Goal: Task Accomplishment & Management: Use online tool/utility

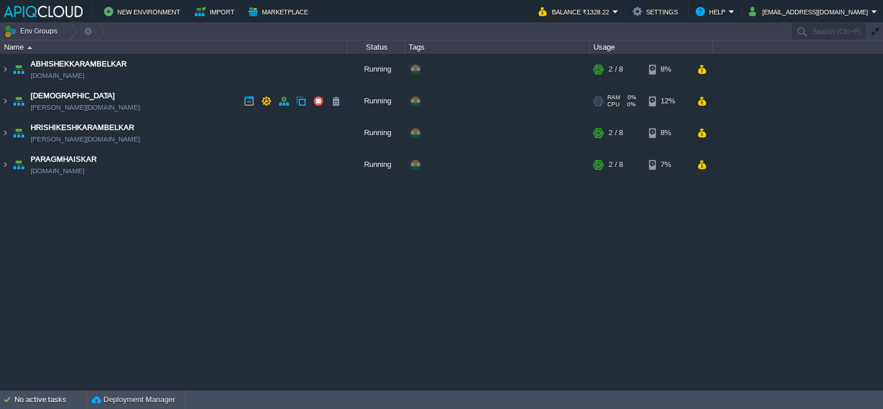
click at [222, 100] on td "[DEMOGRAPHIC_DATA] [PERSON_NAME][DOMAIN_NAME]" at bounding box center [174, 101] width 347 height 32
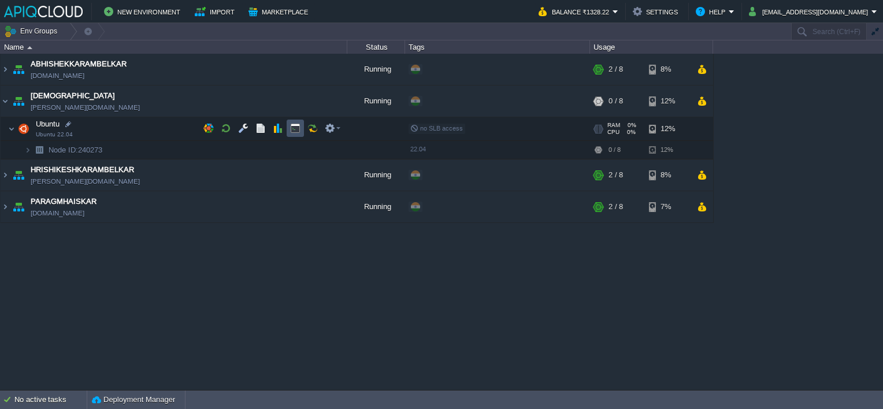
click at [295, 129] on button "button" at bounding box center [295, 128] width 10 height 10
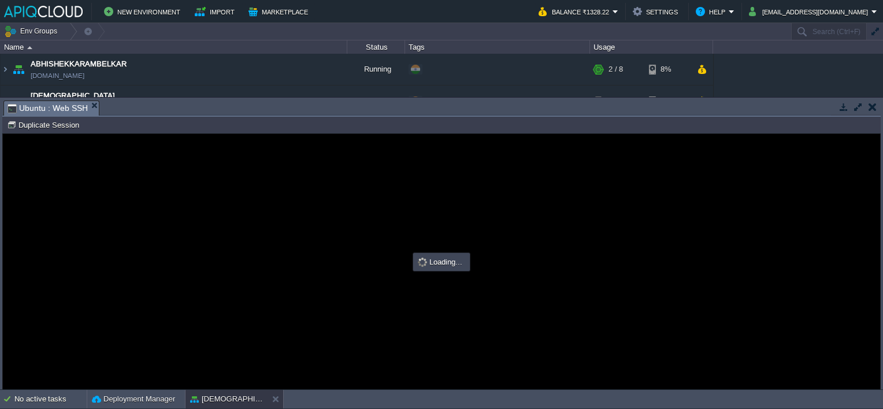
click at [873, 102] on button "button" at bounding box center [872, 107] width 8 height 10
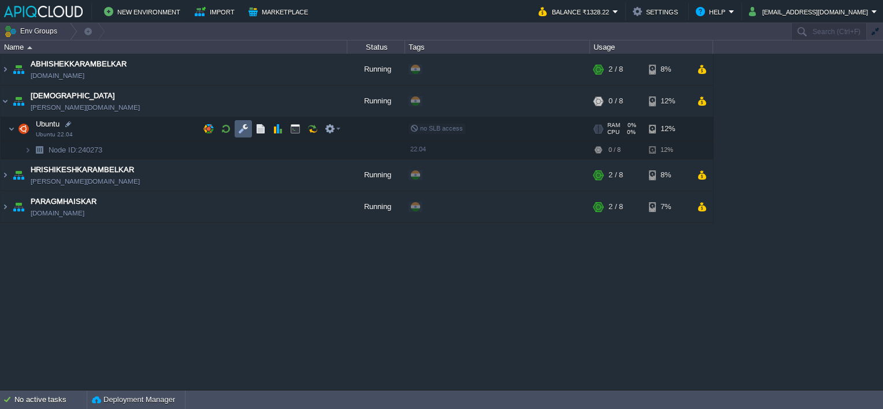
click at [244, 125] on button "button" at bounding box center [243, 129] width 10 height 10
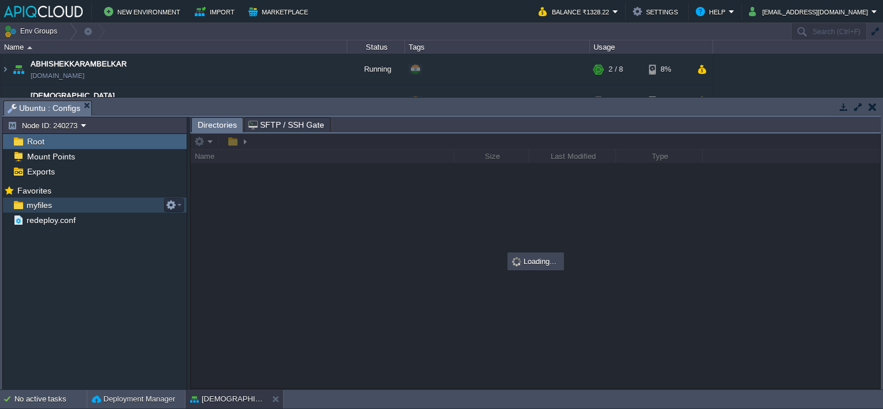
click at [36, 210] on div "myfiles" at bounding box center [95, 205] width 184 height 15
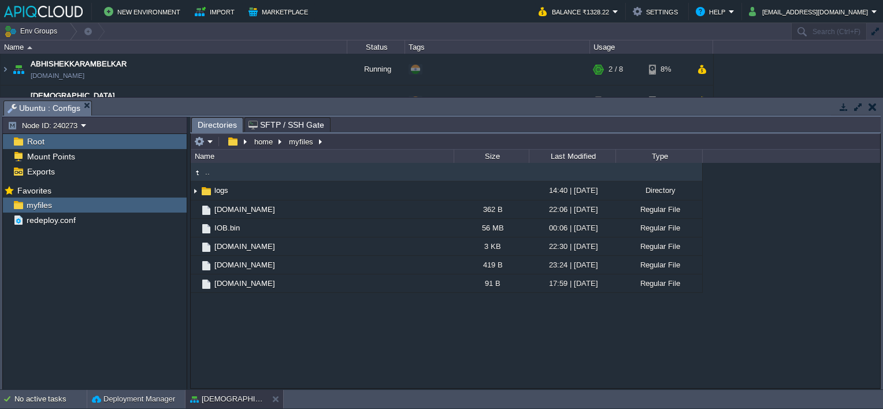
click at [872, 107] on button "button" at bounding box center [872, 107] width 8 height 10
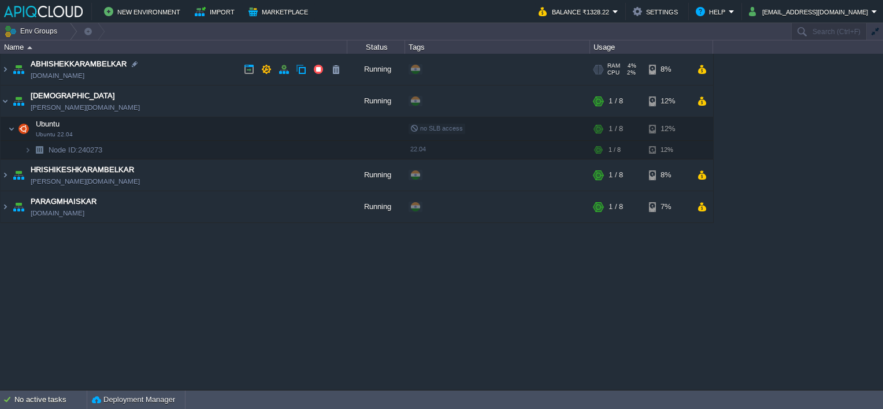
click at [207, 64] on td "ABHISHEKKARAMBELKAR [DOMAIN_NAME]" at bounding box center [174, 70] width 347 height 32
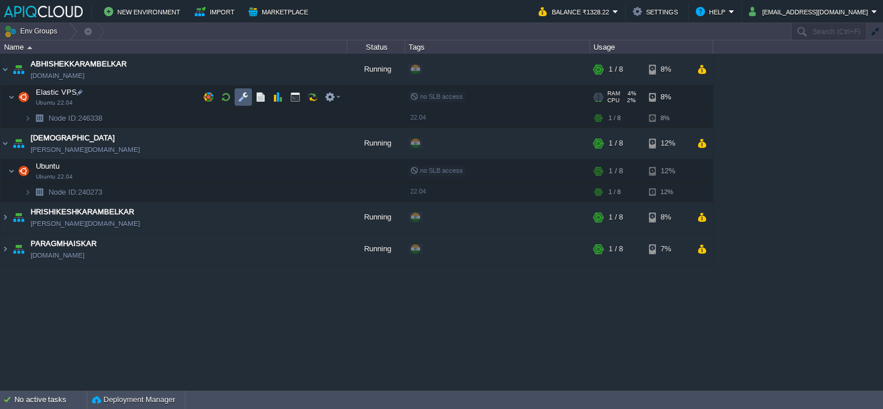
click at [241, 96] on button "button" at bounding box center [243, 97] width 10 height 10
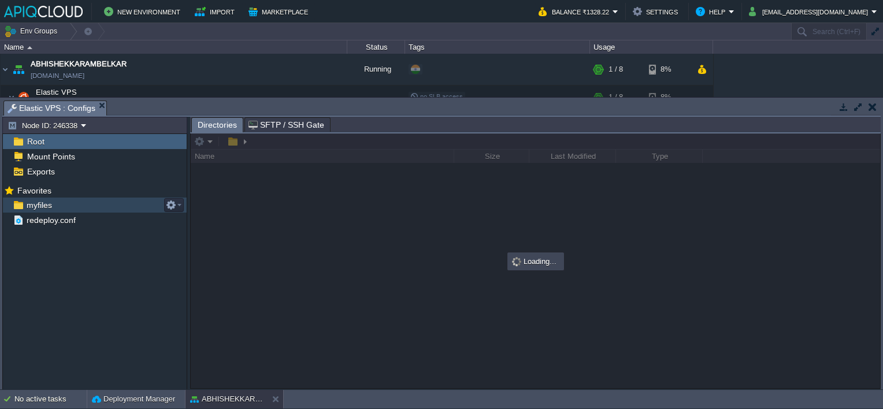
click at [32, 202] on span "myfiles" at bounding box center [38, 205] width 29 height 10
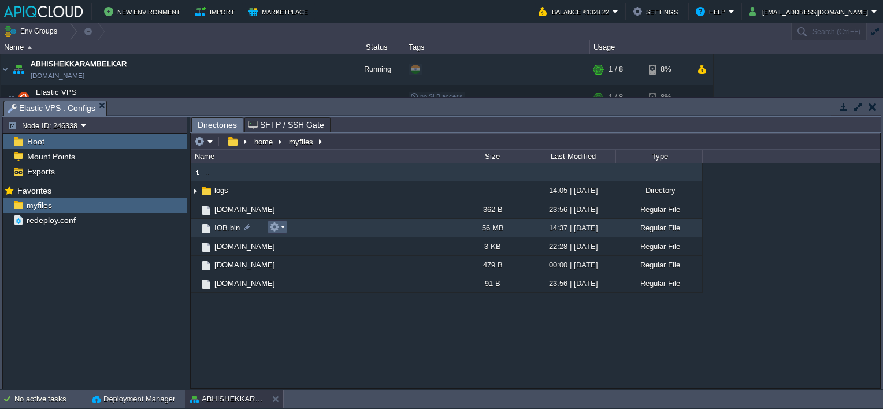
click at [275, 226] on button "button" at bounding box center [274, 227] width 10 height 10
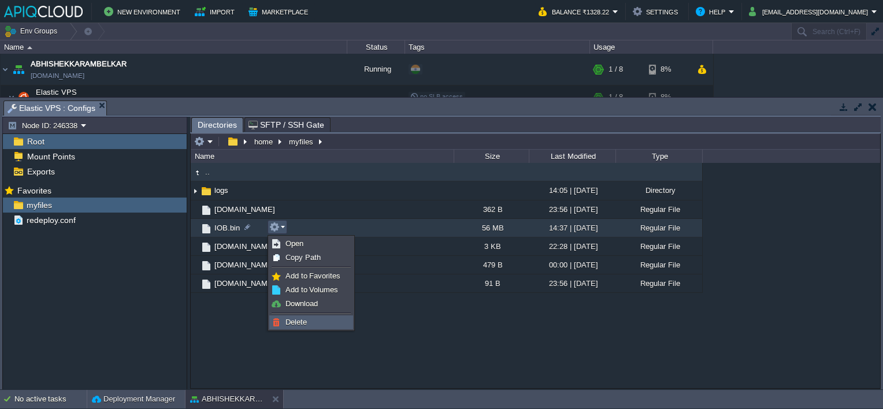
click at [302, 321] on span "Delete" at bounding box center [295, 322] width 21 height 9
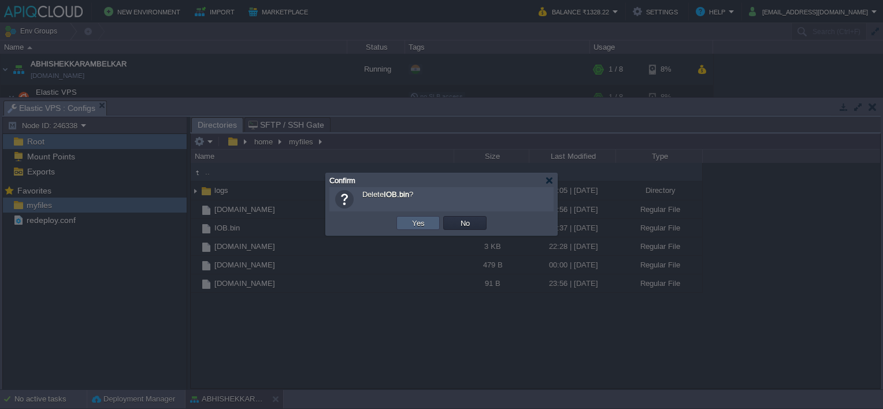
click at [422, 219] on button "Yes" at bounding box center [418, 223] width 20 height 10
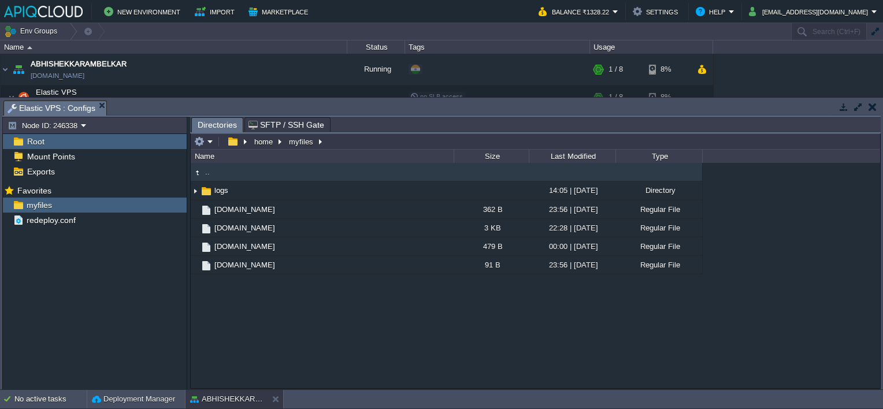
click at [871, 105] on button "button" at bounding box center [872, 107] width 8 height 10
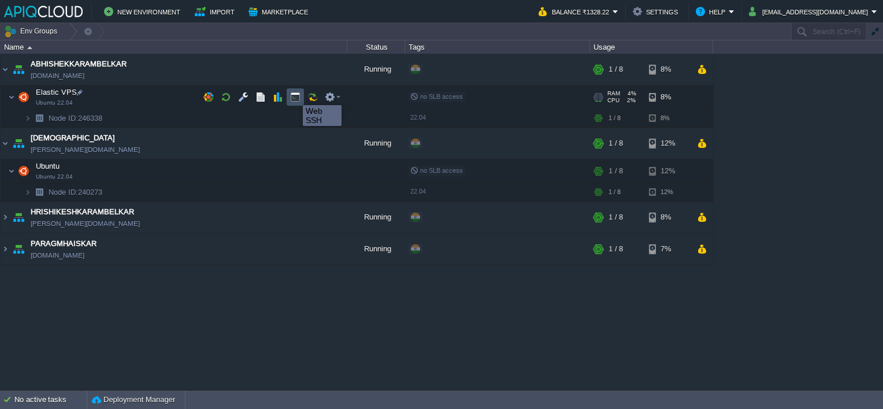
click at [294, 95] on button "button" at bounding box center [295, 97] width 10 height 10
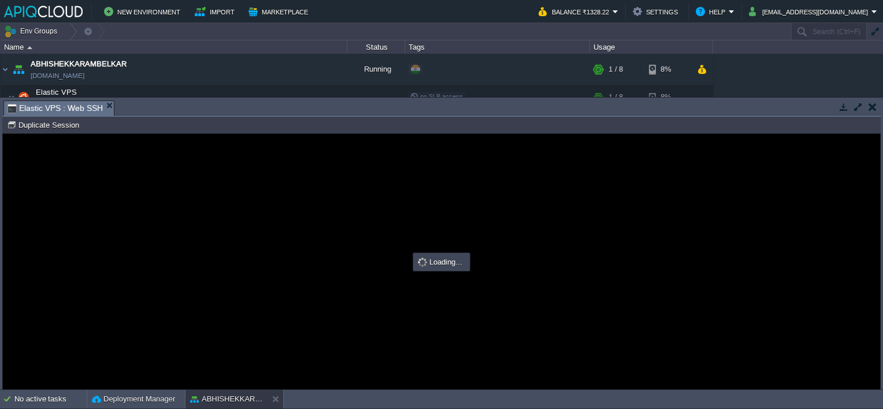
type input "#000000"
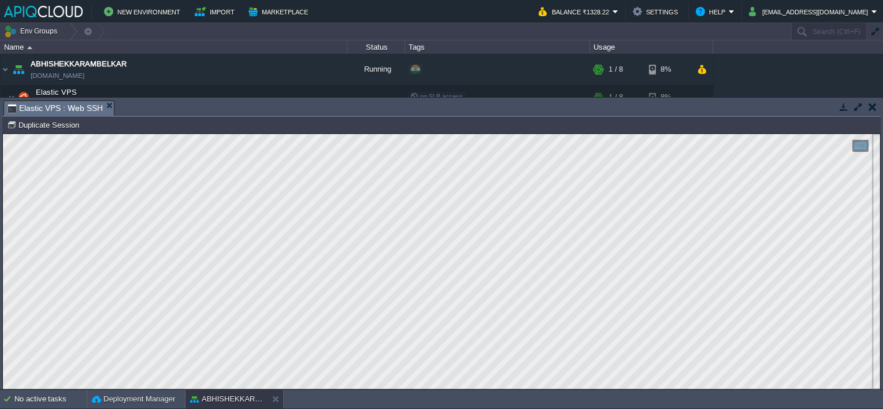
click at [872, 105] on button "button" at bounding box center [872, 107] width 8 height 10
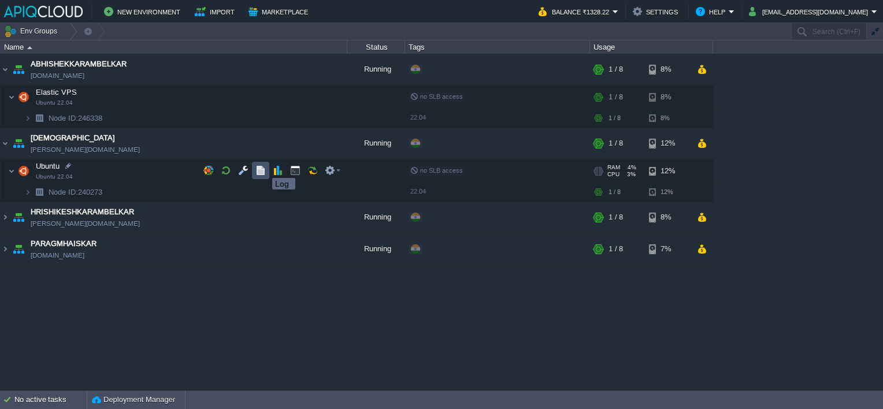
click at [263, 167] on button "button" at bounding box center [260, 170] width 10 height 10
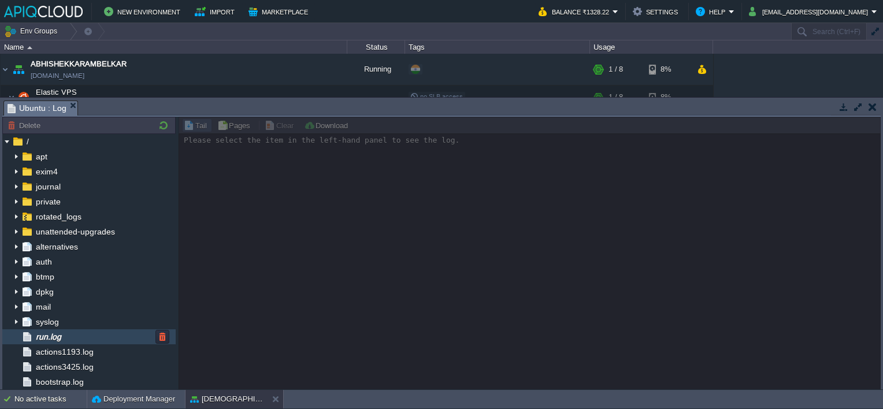
click at [54, 337] on span "run.log" at bounding box center [47, 337] width 29 height 10
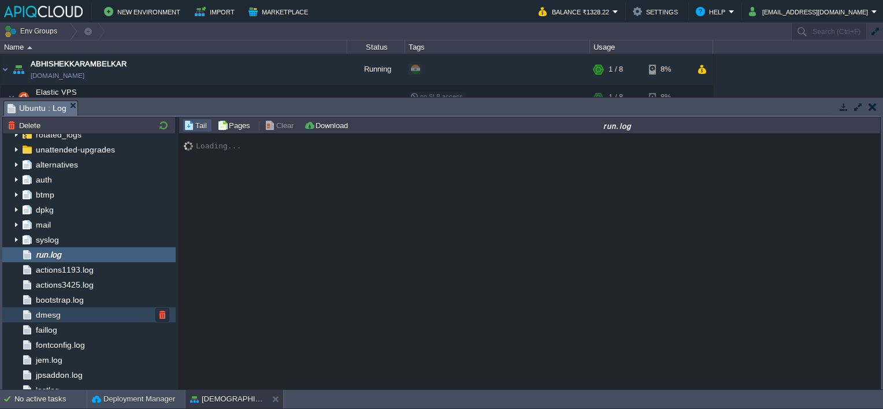
scroll to position [62, 0]
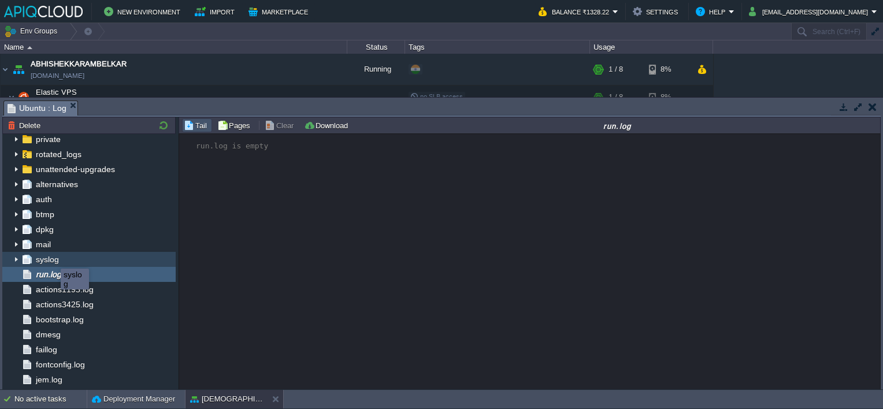
click at [52, 258] on span "syslog" at bounding box center [46, 259] width 27 height 10
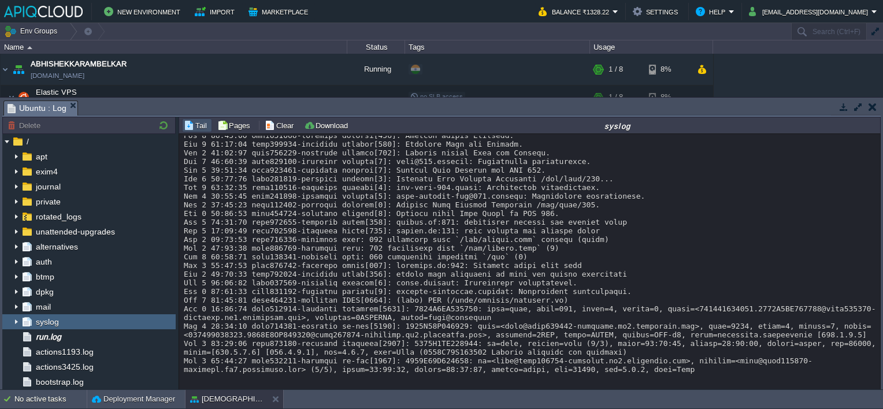
scroll to position [6355, 0]
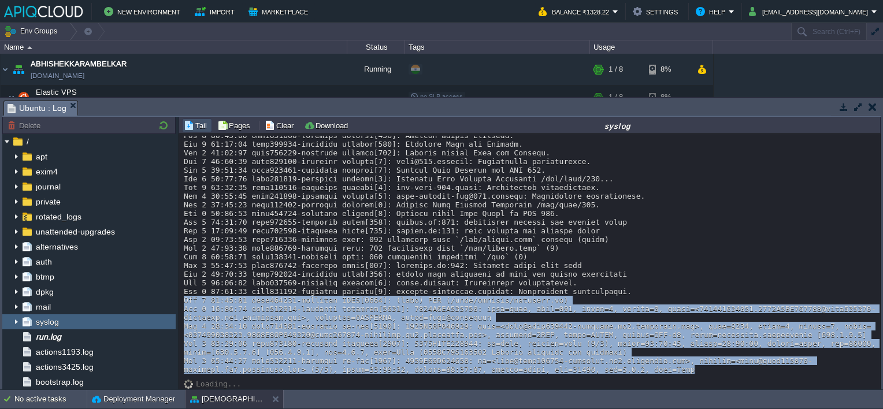
drag, startPoint x: 182, startPoint y: 295, endPoint x: 545, endPoint y: 367, distance: 369.7
click at [545, 367] on div "Loading..." at bounding box center [530, 262] width 702 height 256
click at [872, 104] on button "button" at bounding box center [872, 107] width 8 height 10
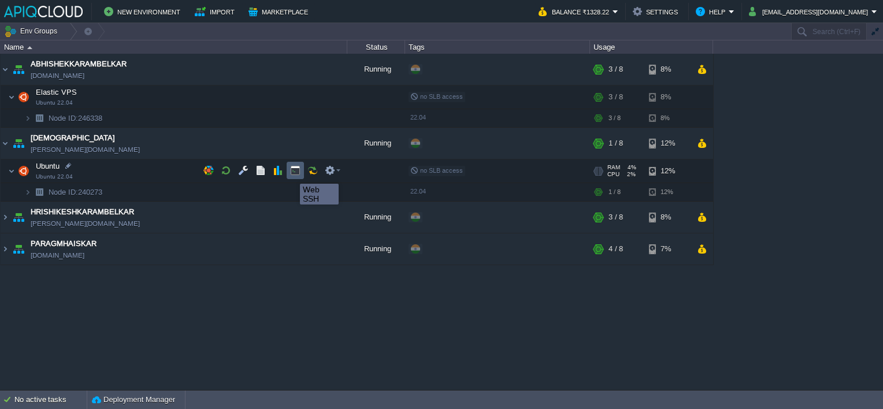
click at [291, 173] on button "button" at bounding box center [295, 170] width 10 height 10
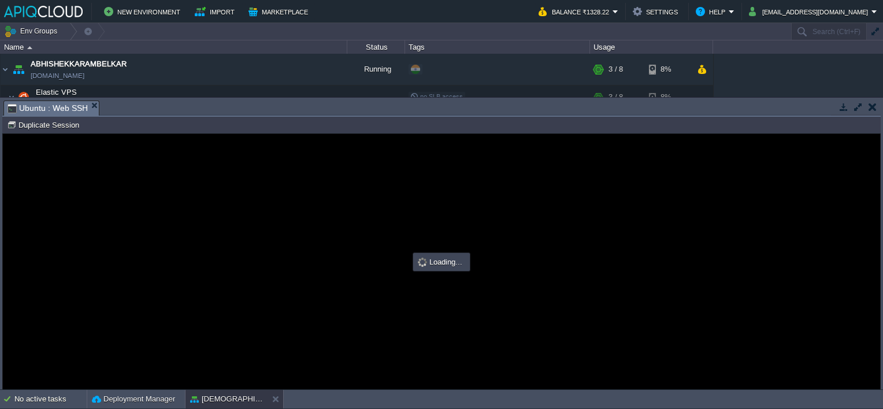
scroll to position [0, 0]
type input "#000000"
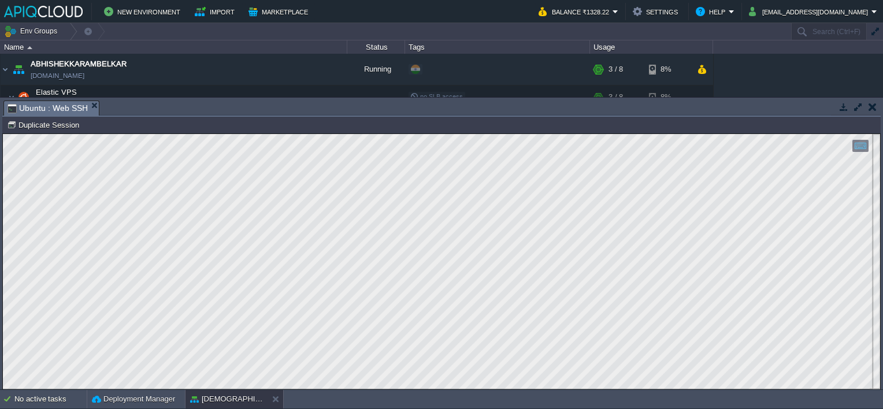
click at [873, 106] on button "button" at bounding box center [872, 107] width 8 height 10
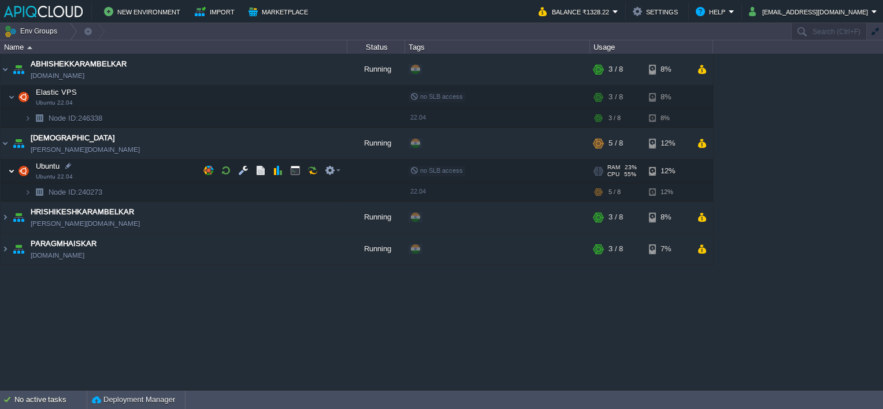
click at [11, 172] on img at bounding box center [11, 170] width 7 height 23
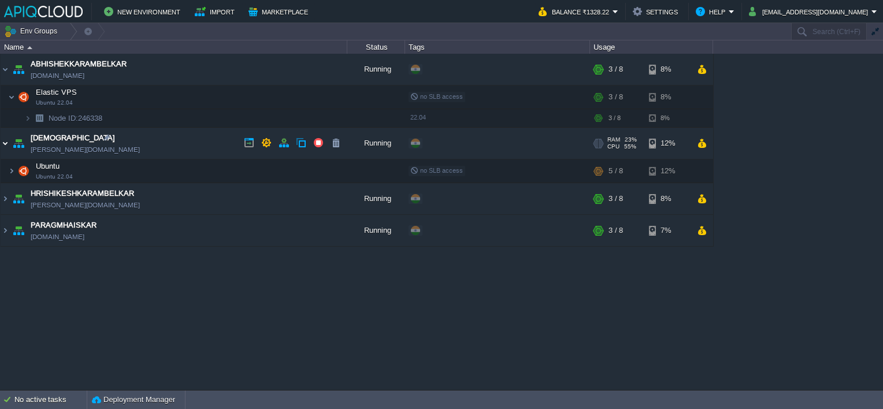
click at [9, 142] on img at bounding box center [5, 143] width 9 height 31
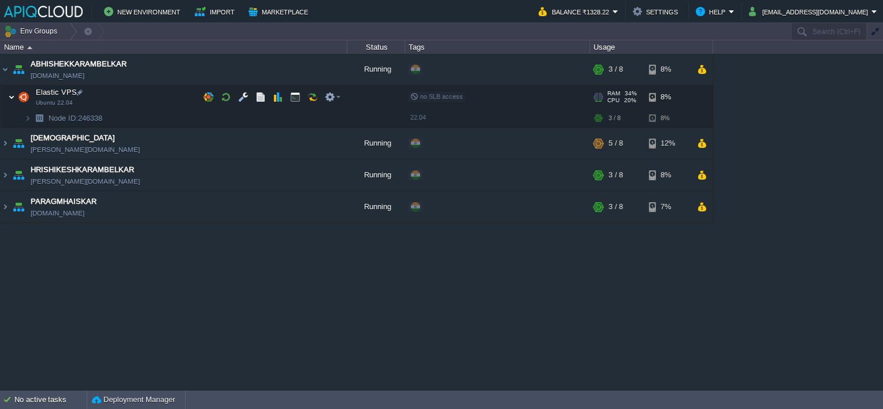
click at [9, 98] on img at bounding box center [11, 96] width 7 height 23
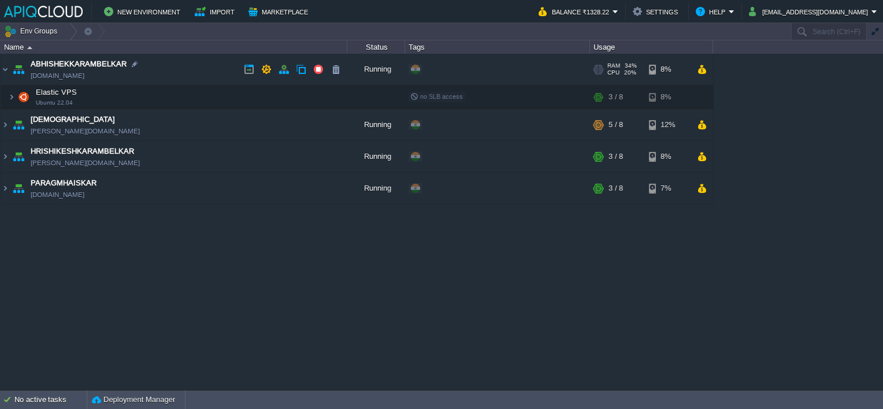
click at [7, 65] on img at bounding box center [5, 69] width 9 height 31
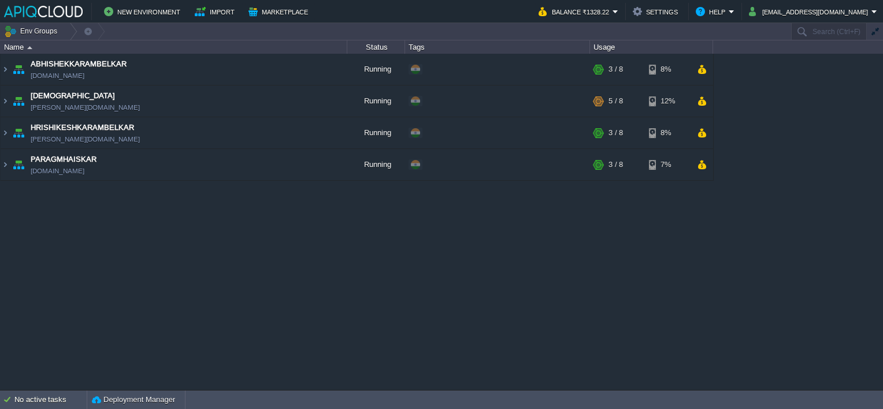
click at [396, 301] on div "ABHISHEKKARAMBELKAR [DOMAIN_NAME] Running + Add to Env Group RAM 34% CPU 20% 3 …" at bounding box center [441, 222] width 883 height 336
click at [427, 250] on div "ABHISHEKKARAMBELKAR [DOMAIN_NAME] Running + Add to Env Group RAM 41% CPU 3% 4 /…" at bounding box center [441, 222] width 883 height 336
